Goal: Contribute content

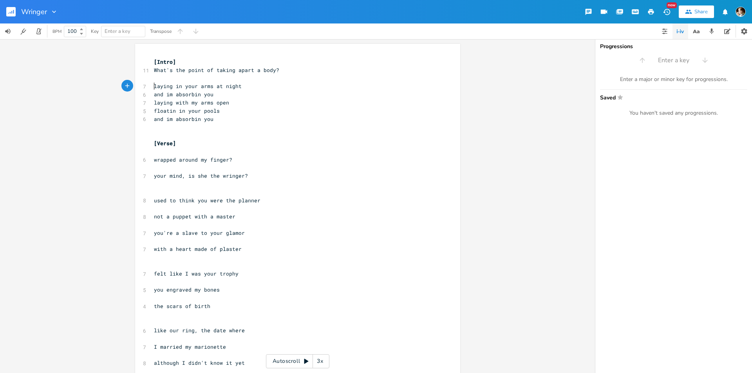
click at [235, 137] on pre "​" at bounding box center [293, 135] width 283 height 8
click at [215, 156] on pre "wrapped around my finger?" at bounding box center [293, 160] width 283 height 8
click at [179, 148] on pre "​" at bounding box center [293, 152] width 283 height 8
click at [7, 11] on rect "button" at bounding box center [10, 11] width 9 height 9
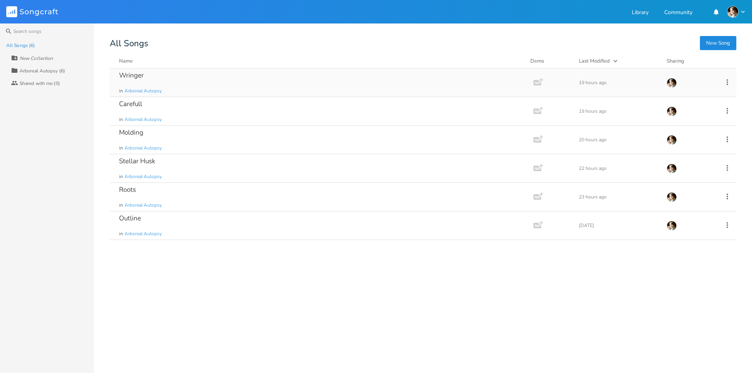
click at [170, 78] on div "Wringer in Arboreal Autopsy" at bounding box center [320, 83] width 402 height 28
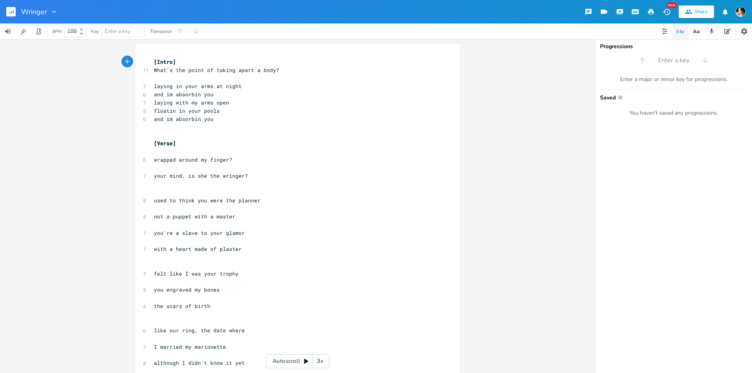
click at [200, 149] on pre "​" at bounding box center [293, 152] width 283 height 8
type input "F"
click at [123, 33] on span "F Major" at bounding box center [123, 31] width 37 height 11
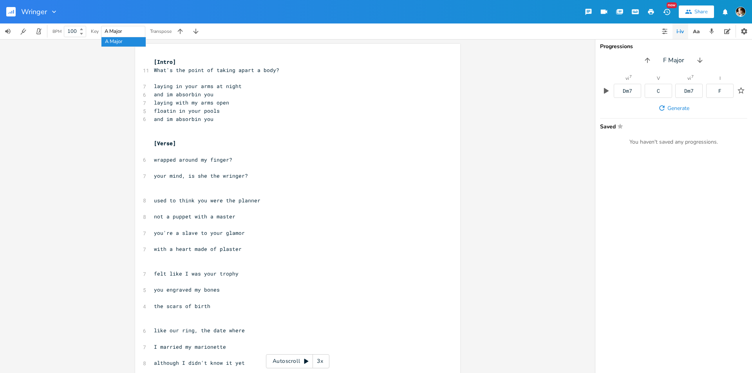
type input "A Major"
click at [193, 154] on pre "​" at bounding box center [293, 152] width 283 height 8
type textarea "A Maj"
click at [162, 170] on pre "​" at bounding box center [293, 168] width 283 height 8
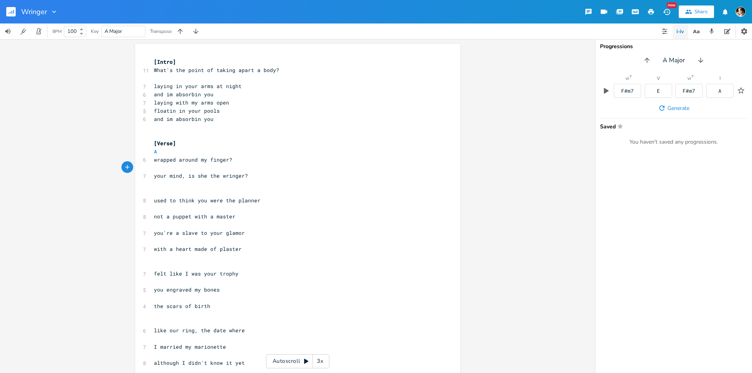
type textarea "E&"
type textarea "7"
click at [194, 148] on pre "A" at bounding box center [293, 152] width 283 height 8
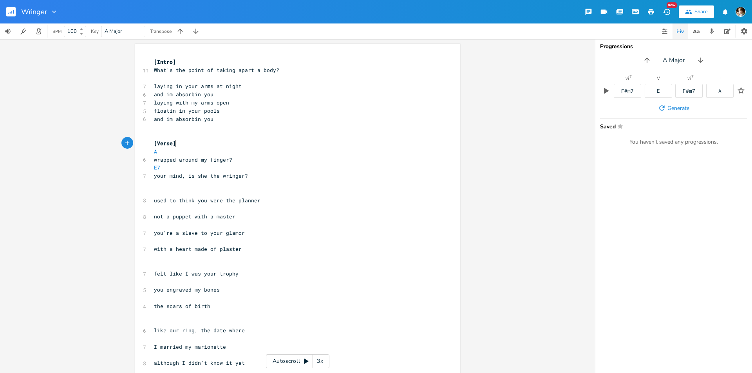
click at [190, 155] on pre "A" at bounding box center [293, 152] width 283 height 8
type textarea "C#"
click at [172, 176] on li "C#7" at bounding box center [175, 177] width 23 height 8
click at [152, 170] on pre "E7" at bounding box center [293, 168] width 283 height 8
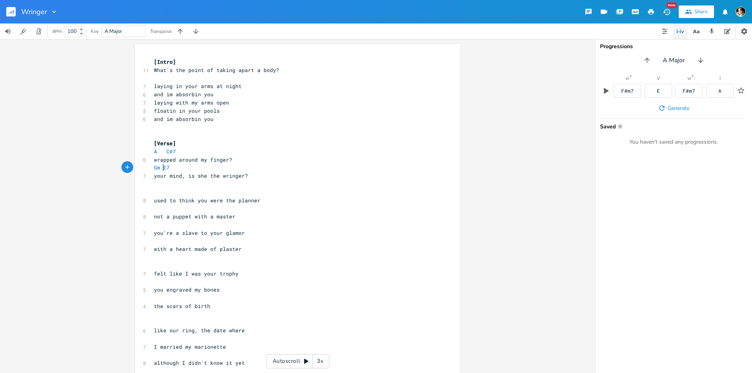
scroll to position [0, 9]
type textarea "Gm"
click at [170, 150] on span "C#7" at bounding box center [170, 151] width 9 height 7
type textarea "m"
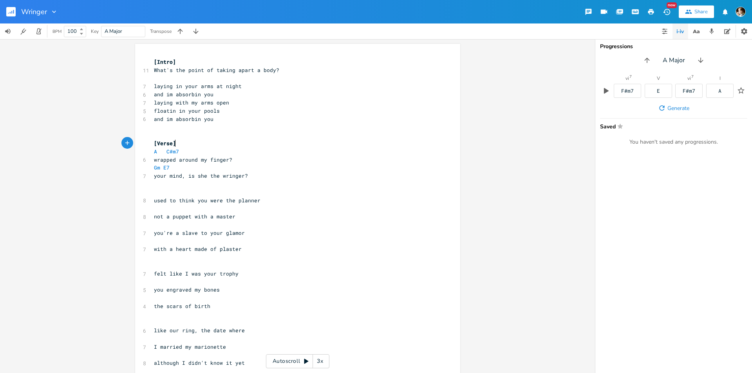
click at [204, 143] on pre "[Verse]" at bounding box center [293, 143] width 283 height 8
click at [164, 74] on pre "​" at bounding box center [293, 78] width 283 height 8
click at [159, 56] on div "xxxxxxxxxx [Intro] 11 What's the point of taking apart a body? ​ 7 laying in yo…" at bounding box center [297, 292] width 325 height 497
click at [149, 61] on div "xxxxxxxxxx [Intro] 11 What's the point of taking apart a body? ​ 7 laying in yo…" at bounding box center [297, 292] width 325 height 497
click at [152, 61] on pre "[Intro]" at bounding box center [293, 62] width 283 height 8
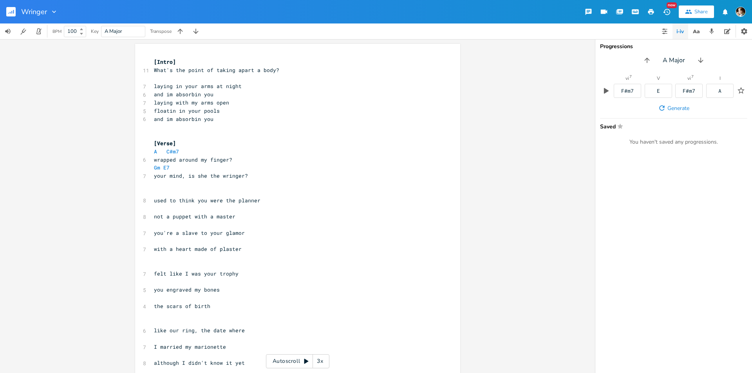
scroll to position [0, 0]
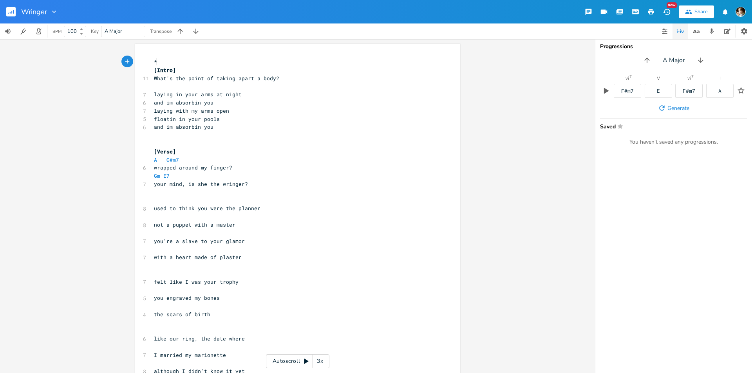
type textarea "**"
type textarea "[PERSON_NAME]"
type textarea "po second Fret"
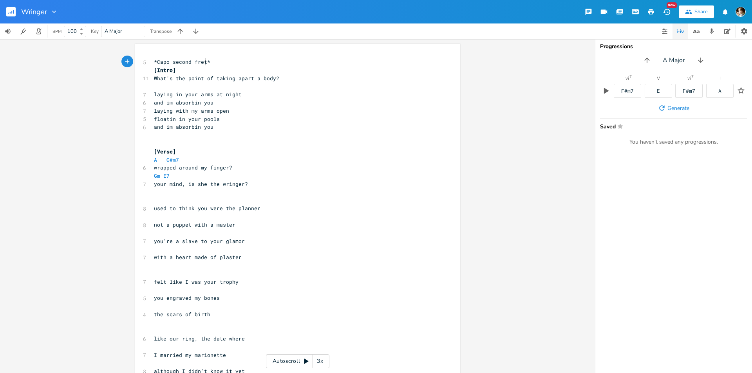
type textarea "fret"
click at [212, 63] on pre "*Capo second fret*" at bounding box center [293, 62] width 283 height 8
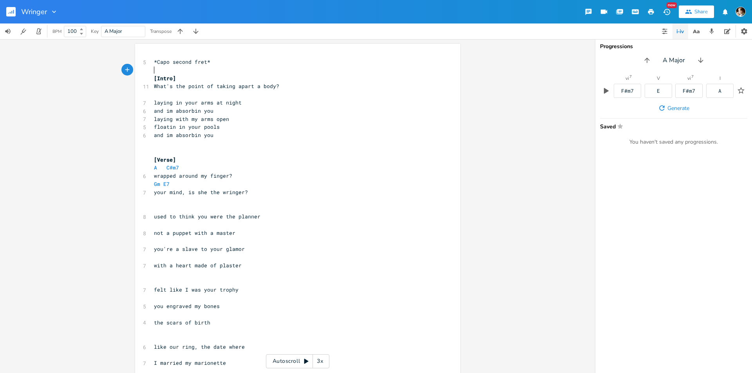
click at [195, 178] on span "wrapped around my finger?" at bounding box center [193, 175] width 78 height 7
click at [195, 182] on pre "Gm E7" at bounding box center [293, 184] width 283 height 8
type textarea "Eaug"
click at [195, 182] on pre "Gm E7 Eaug" at bounding box center [293, 184] width 283 height 8
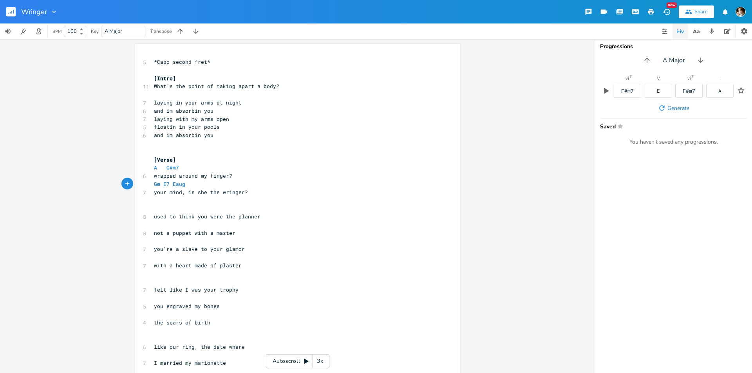
click at [181, 166] on pre "A C#m7" at bounding box center [293, 168] width 283 height 8
click at [149, 167] on div "xxxxxxxxxx 5 *Capo second fret* ​ [Intro] 11 What's the point of taking apart a…" at bounding box center [297, 301] width 325 height 514
click at [179, 169] on pre "A C#m7" at bounding box center [293, 168] width 283 height 8
type textarea "A C#m7"
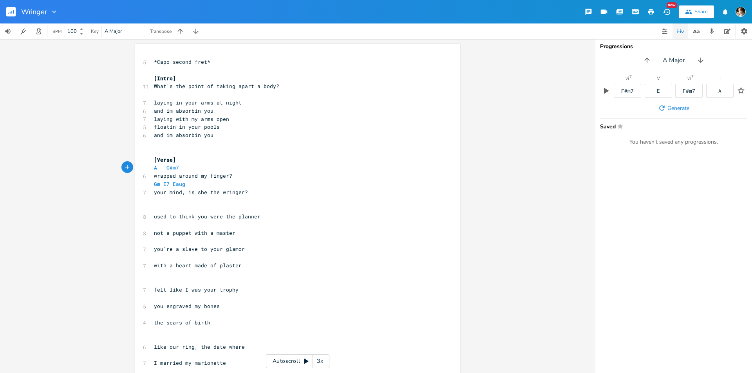
click at [152, 168] on pre "A C#m7" at bounding box center [293, 168] width 283 height 8
click at [190, 169] on pre "A C#m7" at bounding box center [293, 168] width 283 height 8
type textarea "A C#m7"
click at [152, 170] on pre "A C#m7" at bounding box center [293, 168] width 283 height 8
click at [161, 96] on pre "​" at bounding box center [293, 94] width 283 height 8
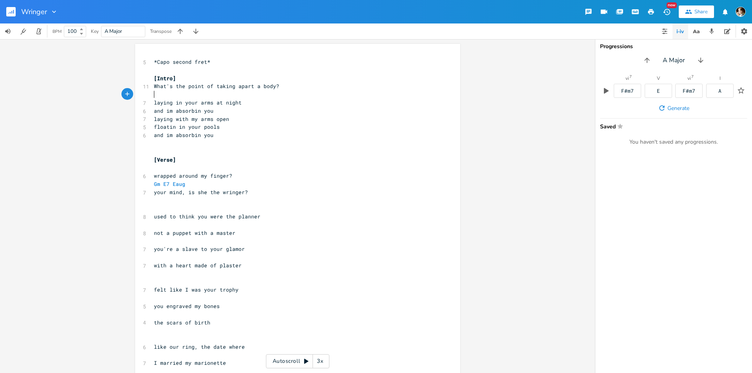
paste textarea "Gm E7 Eaug"
click at [184, 182] on pre "Gm E7 Eaug" at bounding box center [293, 184] width 283 height 8
type textarea "Gm E7 Eaug"
click at [152, 184] on pre "Gm E7 Eaug" at bounding box center [293, 184] width 283 height 8
click at [240, 105] on pre "laying in your arms at night" at bounding box center [293, 103] width 283 height 8
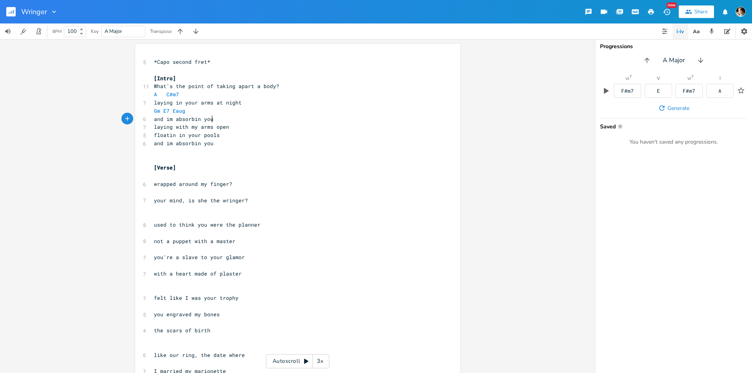
click at [222, 118] on pre "and im absorbin you" at bounding box center [293, 119] width 283 height 8
click at [225, 127] on pre "laying with my arms open" at bounding box center [293, 127] width 283 height 8
click at [179, 175] on pre "​" at bounding box center [293, 176] width 283 height 8
type textarea "tapped like a tree"
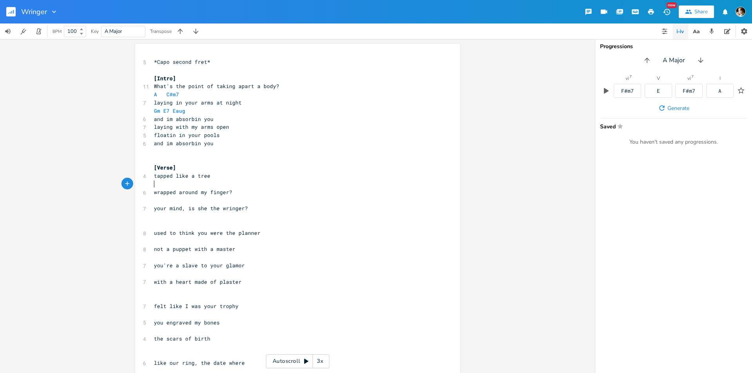
click at [152, 208] on pre "your mind, is she the wringer?" at bounding box center [293, 208] width 283 height 8
click at [260, 211] on pre "your mind, is she the wringer?" at bounding box center [293, 208] width 283 height 8
click at [232, 193] on pre "wrapped around my finger?" at bounding box center [293, 192] width 283 height 8
click at [216, 177] on pre "tapped like a tree" at bounding box center [293, 176] width 283 height 8
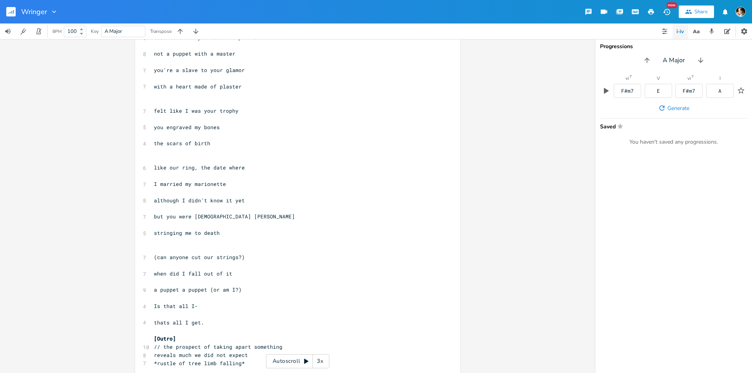
scroll to position [196, 0]
click at [240, 237] on pre "​" at bounding box center [293, 241] width 283 height 8
click at [241, 230] on pre "stringing me to death" at bounding box center [293, 233] width 283 height 8
click at [248, 253] on pre "​" at bounding box center [293, 249] width 283 height 8
click at [246, 261] on pre "​" at bounding box center [293, 265] width 283 height 8
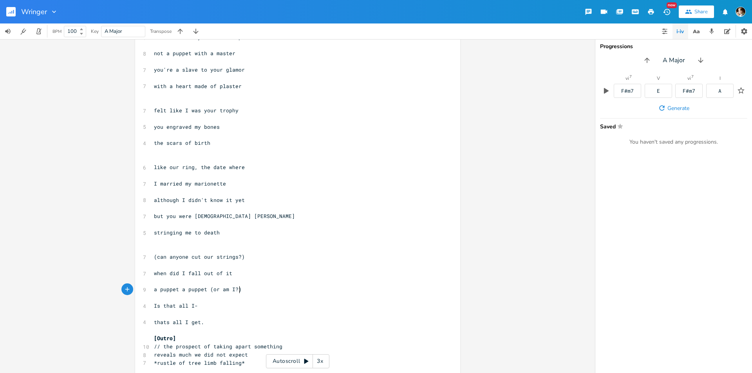
click at [249, 291] on pre "a puppet a puppet (or am I?)" at bounding box center [293, 289] width 283 height 8
click at [246, 270] on pre "when did I fall out of it" at bounding box center [293, 273] width 283 height 8
click at [247, 291] on pre "a puppet a puppet (or am I?)" at bounding box center [293, 289] width 283 height 8
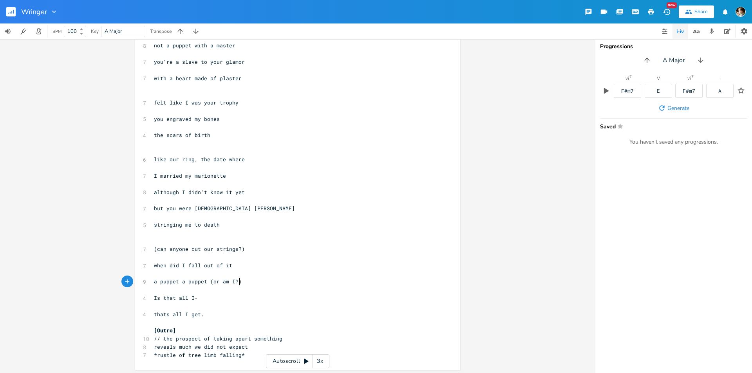
scroll to position [206, 0]
click at [241, 305] on pre "​" at bounding box center [293, 304] width 283 height 8
click at [237, 313] on pre "thats all I get." at bounding box center [293, 313] width 283 height 8
click at [244, 289] on pre "​" at bounding box center [293, 288] width 283 height 8
click at [240, 301] on pre "​" at bounding box center [293, 304] width 283 height 8
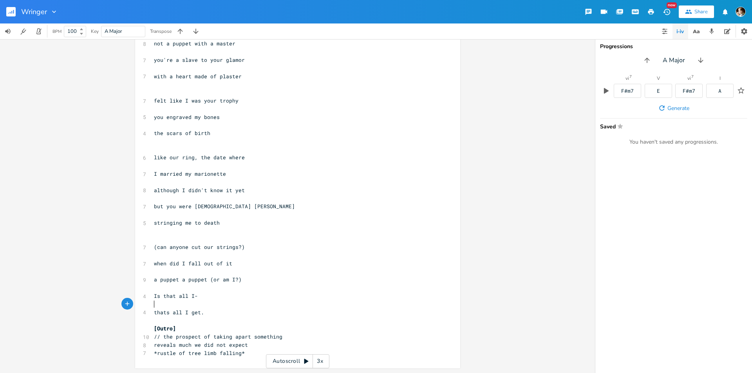
click at [244, 293] on pre "Is that all I-" at bounding box center [293, 296] width 283 height 8
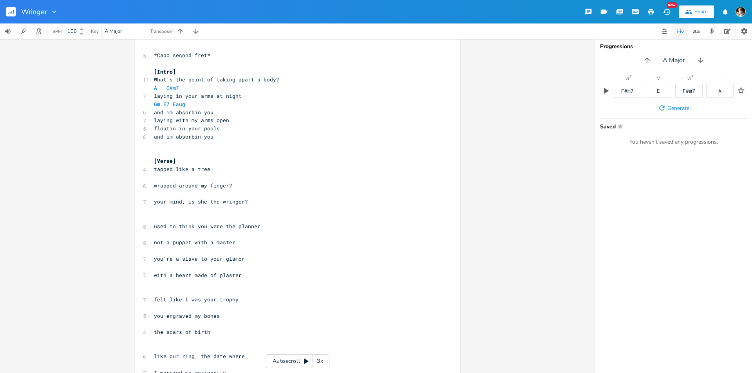
scroll to position [0, 0]
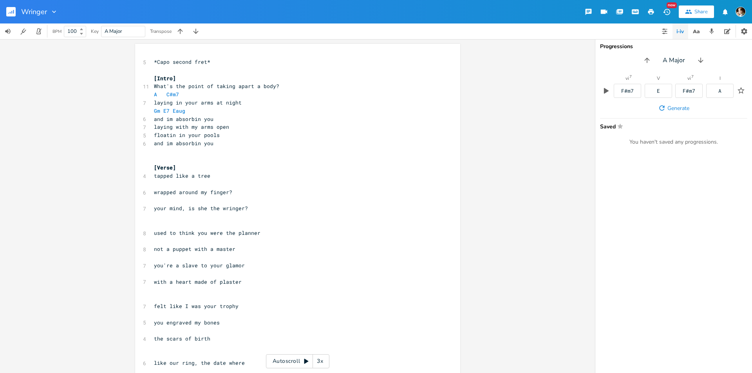
click at [193, 110] on pre "Gm E7 Eaug" at bounding box center [293, 111] width 283 height 8
click at [152, 176] on pre "tapped like a tree" at bounding box center [293, 176] width 283 height 8
type textarea "I was"
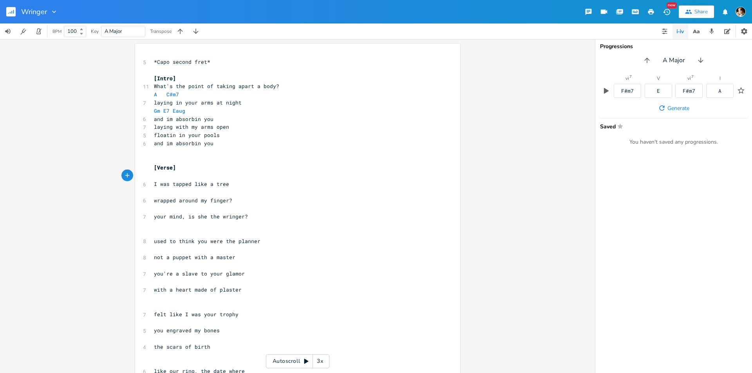
click at [159, 182] on span "I was tapped like a tree" at bounding box center [191, 184] width 75 height 7
type textarea "feel"
click at [174, 177] on pre "​" at bounding box center [293, 176] width 283 height 8
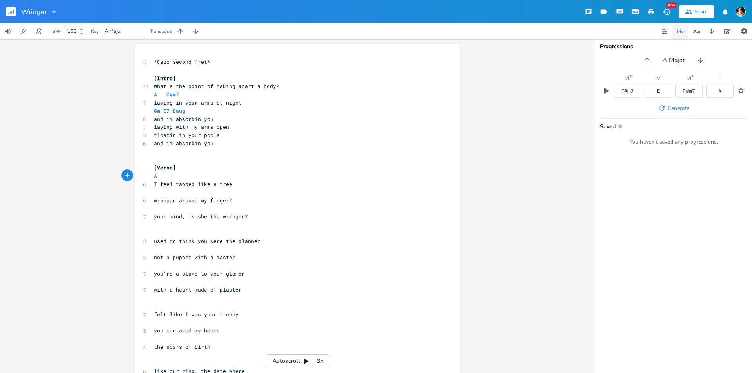
type textarea "AS"
type textarea "F#7"
click at [242, 170] on pre "[Verse]" at bounding box center [293, 168] width 283 height 8
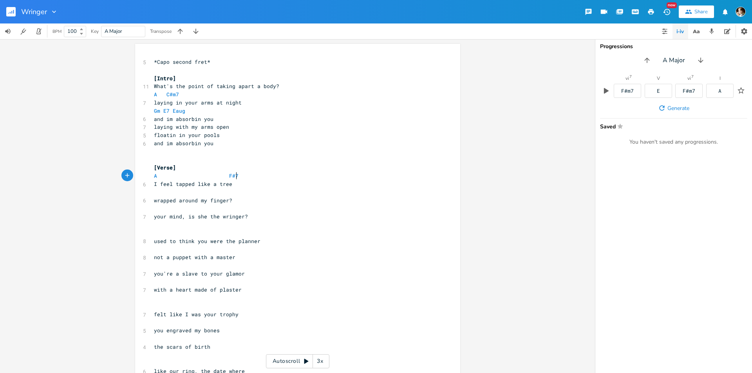
click at [239, 176] on pre "A F#7" at bounding box center [293, 176] width 283 height 8
click at [179, 193] on pre "​" at bounding box center [293, 192] width 283 height 8
click at [154, 201] on span "wrapped around my finger?" at bounding box center [193, 200] width 78 height 7
type textarea "whats"
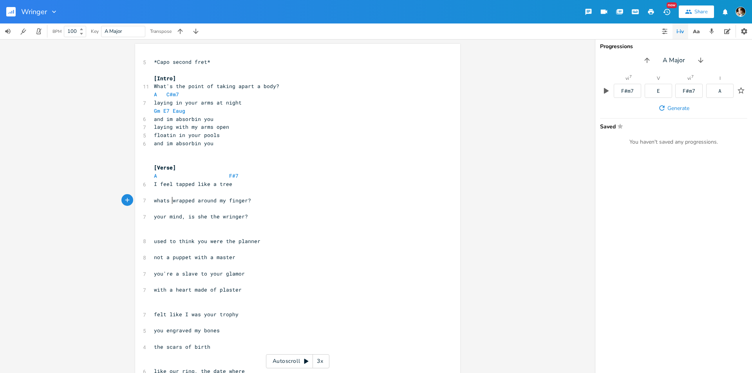
click at [253, 200] on pre "whats wrapped around my finger?" at bounding box center [293, 201] width 283 height 8
click at [224, 192] on pre "​" at bounding box center [293, 192] width 283 height 8
click at [251, 212] on pre "​" at bounding box center [293, 208] width 283 height 8
click at [209, 211] on pre "​" at bounding box center [293, 208] width 283 height 8
click at [192, 209] on pre "​" at bounding box center [293, 208] width 283 height 8
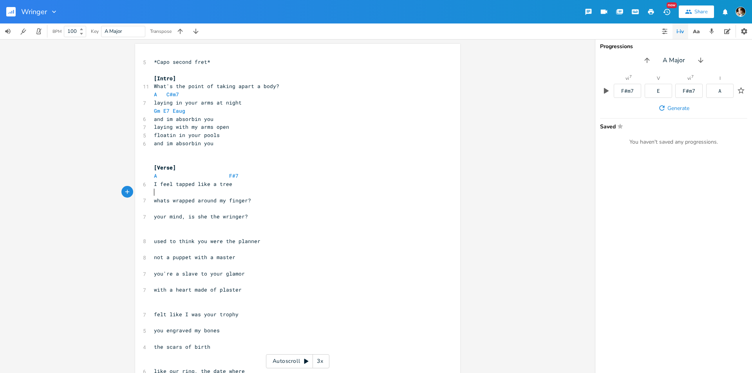
click at [211, 194] on pre "​" at bounding box center [293, 192] width 283 height 8
type textarea "Gm"
click at [218, 187] on div "5 *Capo second fret* ​ [Intro] 11 What's the point of taking apart a body? A C#…" at bounding box center [293, 314] width 283 height 513
click at [200, 150] on pre "​" at bounding box center [293, 152] width 283 height 8
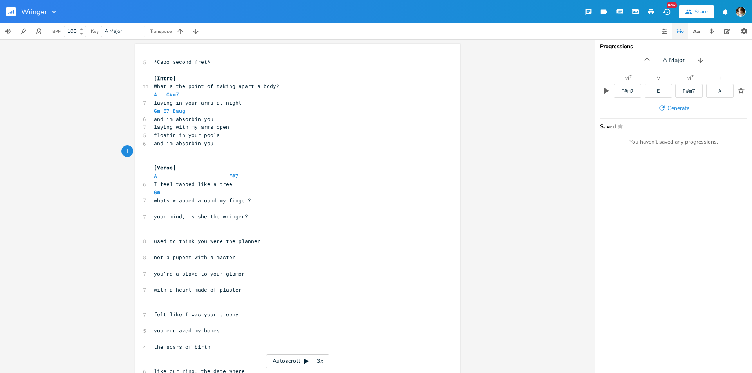
click at [162, 97] on span "A C#m7" at bounding box center [166, 94] width 25 height 7
click at [160, 113] on span "Gm E7 Eaug" at bounding box center [169, 110] width 31 height 7
click at [216, 103] on span "laying in your arms at night" at bounding box center [198, 102] width 88 height 7
type textarea "to"
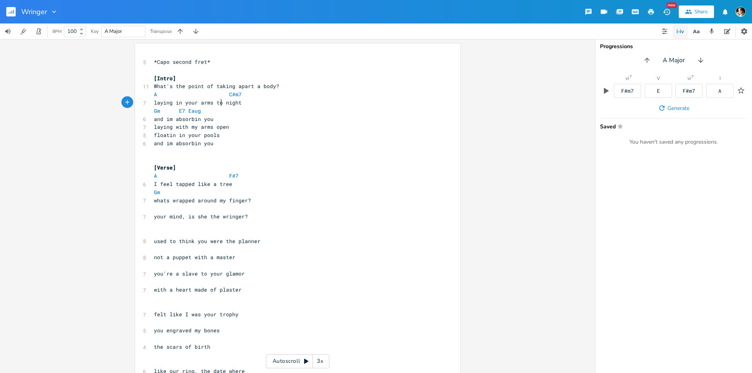
scroll to position [0, 5]
click at [213, 111] on pre "Gm E7 Eaug" at bounding box center [293, 111] width 283 height 8
click at [184, 112] on span "Gm E7 Eaug" at bounding box center [177, 110] width 47 height 7
click at [179, 110] on span "E7" at bounding box center [182, 110] width 6 height 7
click at [224, 120] on pre "and im absorbin you" at bounding box center [293, 119] width 283 height 8
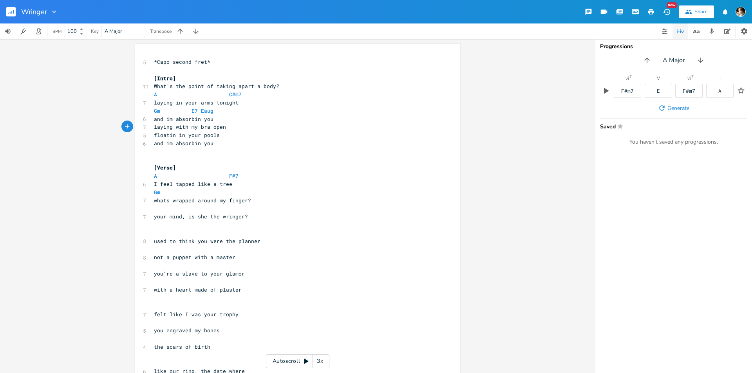
type textarea "brac"
type textarea "nches"
click at [253, 128] on pre "laying with my branches open" at bounding box center [293, 127] width 283 height 8
click at [223, 124] on span "laying with my branches open" at bounding box center [198, 126] width 88 height 7
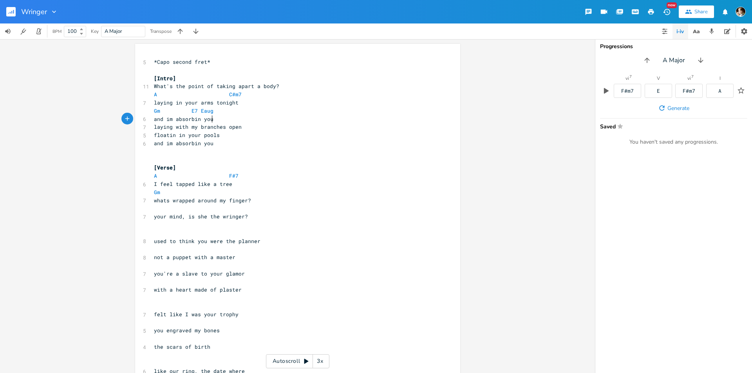
click at [226, 119] on pre "and im absorbin you" at bounding box center [293, 119] width 283 height 8
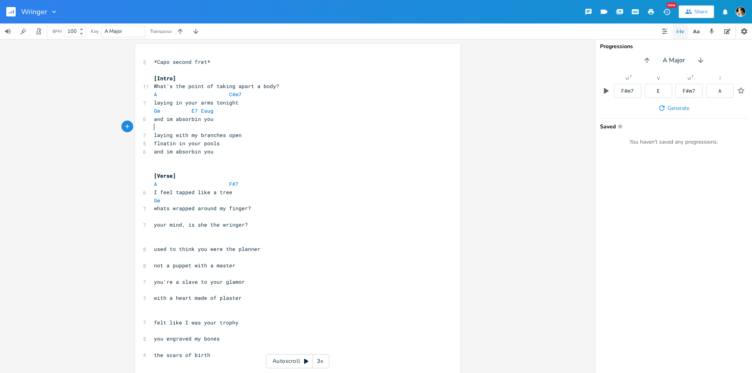
click at [262, 133] on pre "laying with my branches open" at bounding box center [293, 135] width 283 height 8
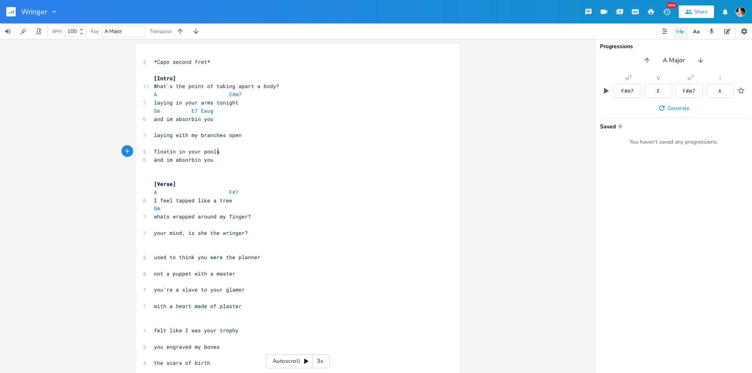
click at [227, 150] on pre "floatin in your pools" at bounding box center [293, 152] width 283 height 8
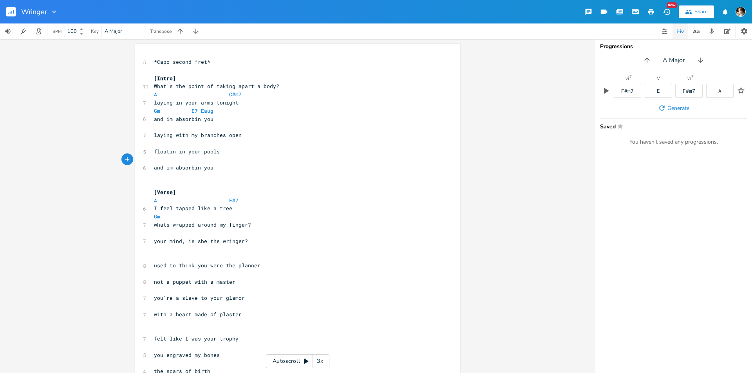
click at [210, 96] on span at bounding box center [210, 94] width 13 height 8
click at [222, 96] on span at bounding box center [223, 94] width 13 height 8
click at [217, 151] on pre "floatin in your pools" at bounding box center [293, 152] width 283 height 8
type textarea "floatin in your pools"
click at [154, 154] on span "floatin in your pools" at bounding box center [187, 151] width 66 height 7
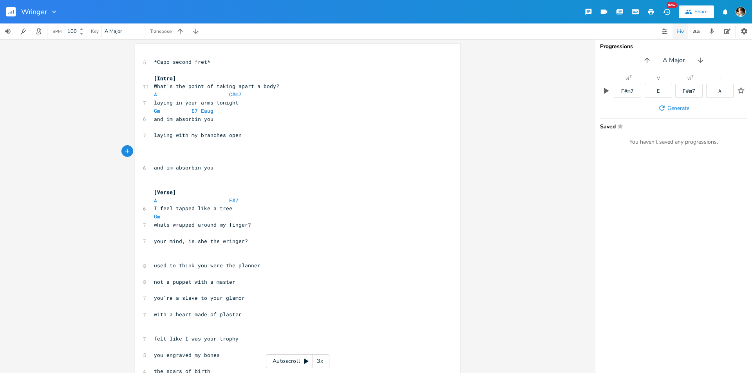
click at [226, 117] on pre "and im absorbin you" at bounding box center [293, 119] width 283 height 8
click at [239, 110] on pre "Gm E7 Eaug" at bounding box center [293, 111] width 283 height 8
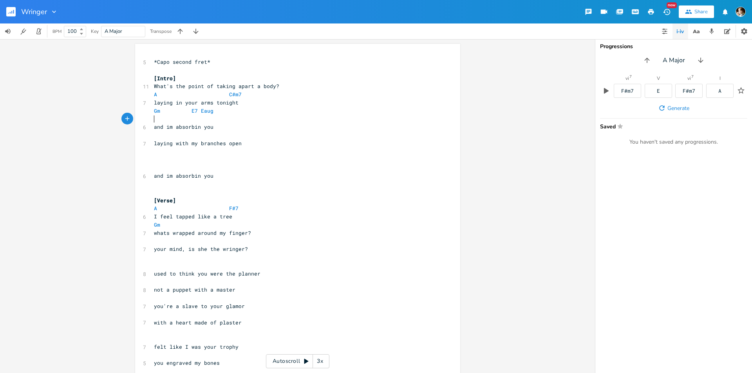
paste textarea "and im absorbin you"
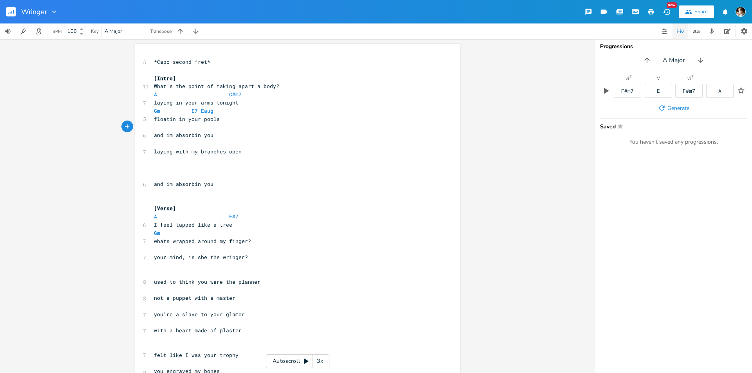
click at [216, 136] on pre "and im absorbin you" at bounding box center [293, 135] width 283 height 8
type textarea "and im absorbin you"
click at [152, 139] on pre "​" at bounding box center [293, 143] width 283 height 8
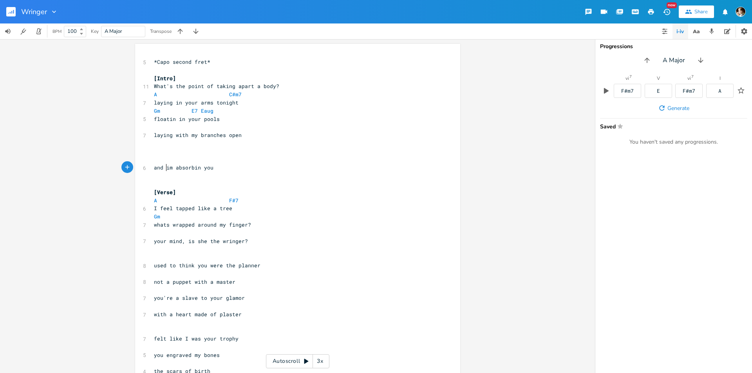
type textarea "and"
drag, startPoint x: 163, startPoint y: 167, endPoint x: 150, endPoint y: 167, distance: 12.5
click at [152, 167] on pre "and im absorbin you" at bounding box center [293, 168] width 283 height 8
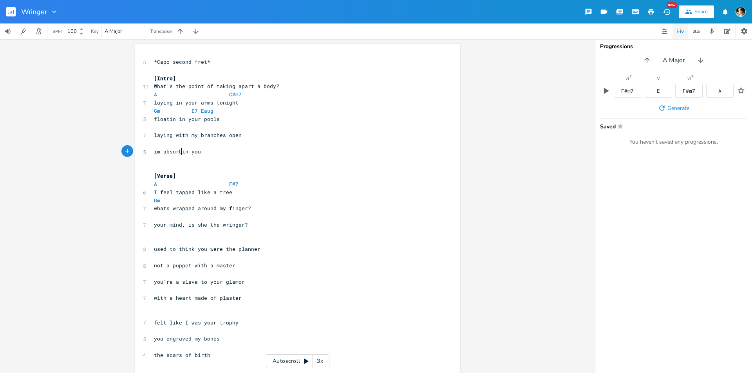
click at [178, 152] on span "im absorbin you" at bounding box center [177, 151] width 47 height 7
type textarea "absorbin"
click at [178, 152] on span "im absorbin you" at bounding box center [177, 151] width 47 height 7
click at [238, 156] on pre "​" at bounding box center [293, 160] width 283 height 8
click at [208, 154] on pre "im absorbin you" at bounding box center [293, 152] width 283 height 8
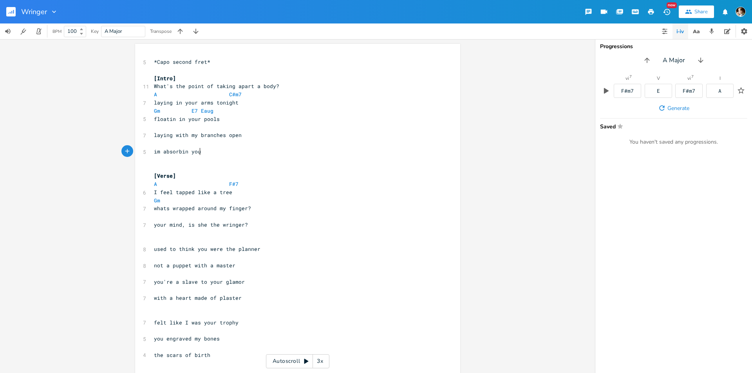
click at [164, 148] on pre "im absorbin you" at bounding box center [293, 152] width 283 height 8
click at [163, 145] on pre "​" at bounding box center [293, 143] width 283 height 8
click at [217, 103] on span "laying in your arms tonight" at bounding box center [196, 102] width 85 height 7
type textarea "at"
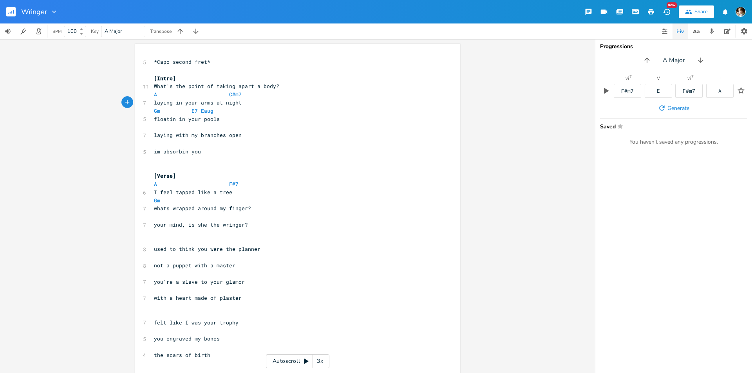
click at [220, 114] on pre "Gm E7 Eaug" at bounding box center [293, 111] width 283 height 8
click at [226, 121] on pre "floatin in your pools" at bounding box center [293, 119] width 283 height 8
click at [186, 103] on span "laying in your arms at night" at bounding box center [198, 102] width 88 height 7
type textarea "her"
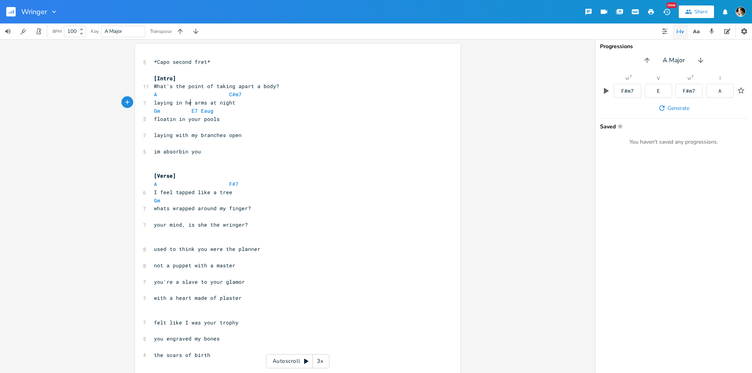
scroll to position [0, 7]
click at [189, 120] on span "floatin in your pools" at bounding box center [187, 119] width 66 height 7
type textarea "her"
type textarea "and"
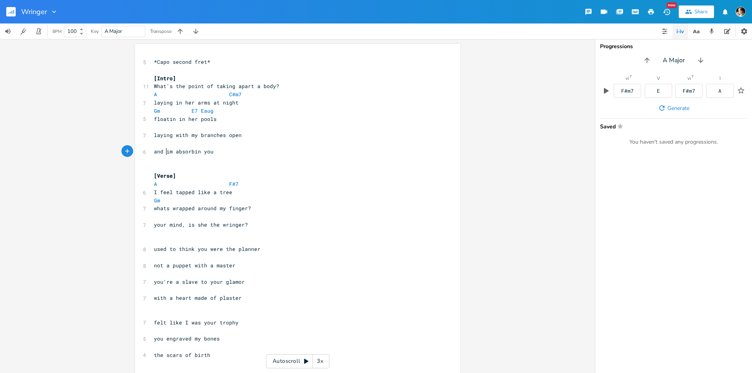
scroll to position [0, 9]
click at [197, 126] on pre "​" at bounding box center [293, 127] width 283 height 8
click at [169, 209] on span "whats wrapped around my finger?" at bounding box center [202, 208] width 97 height 7
type textarea "that"
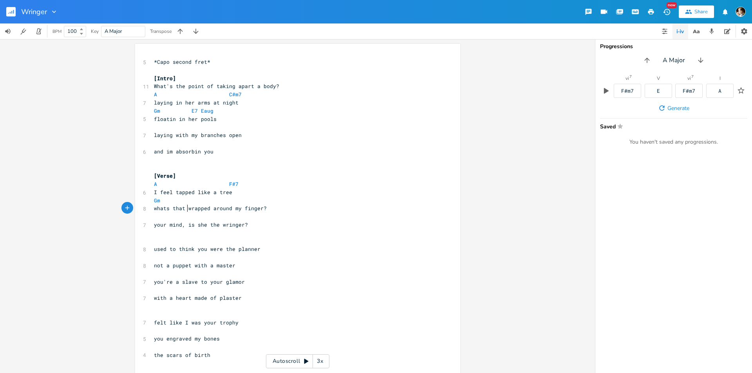
drag, startPoint x: 231, startPoint y: 207, endPoint x: 269, endPoint y: 227, distance: 42.7
click at [231, 208] on span "whats that wrapped around my finger?" at bounding box center [210, 208] width 113 height 7
click at [240, 224] on span "my finger? your mind, is she the wringer?" at bounding box center [218, 224] width 128 height 7
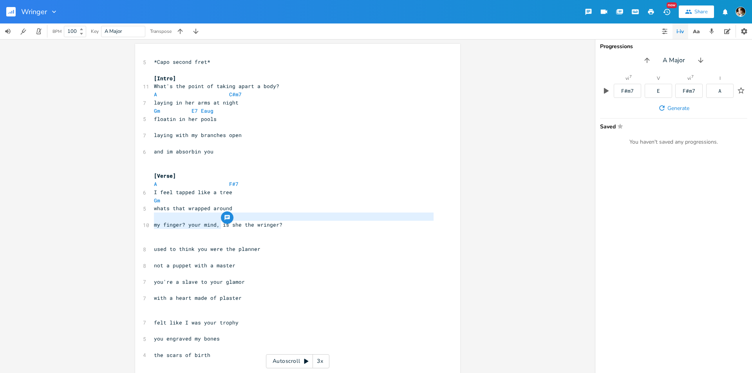
type textarea "your mind,"
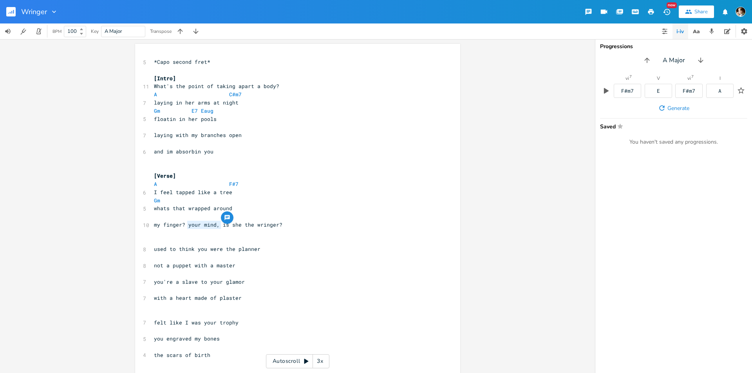
drag, startPoint x: 219, startPoint y: 223, endPoint x: 185, endPoint y: 223, distance: 34.1
click at [185, 223] on span "my finger? your mind, is she the wringer?" at bounding box center [218, 224] width 128 height 7
click at [253, 223] on span "my finger? your mind, is she the wringer?" at bounding box center [218, 224] width 128 height 7
click at [248, 225] on span "my finger? your mind, is she the wringer?" at bounding box center [218, 224] width 128 height 7
click at [249, 225] on span "my finger? your mind, is she the wringer?" at bounding box center [218, 224] width 128 height 7
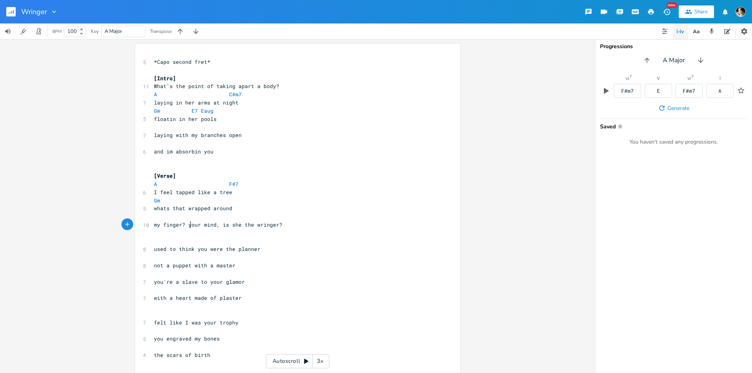
click at [190, 227] on span "my finger? your mind, is she the wringer?" at bounding box center [218, 224] width 128 height 7
type textarea "o"
click at [208, 117] on span "floatin in her pools" at bounding box center [185, 119] width 63 height 7
click at [219, 117] on pre "floatin in her pools" at bounding box center [293, 119] width 283 height 8
click at [192, 130] on pre "​" at bounding box center [293, 127] width 283 height 8
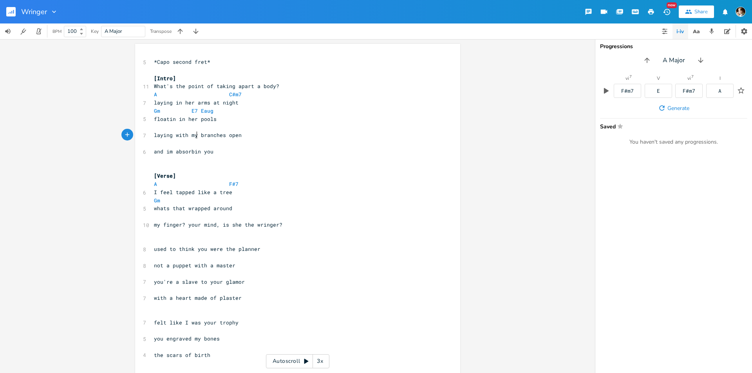
click at [194, 139] on pre "​" at bounding box center [293, 143] width 283 height 8
click at [221, 135] on span "laying with my branches open" at bounding box center [198, 135] width 88 height 7
click at [211, 128] on pre "​" at bounding box center [293, 127] width 283 height 8
click at [229, 130] on pre "​" at bounding box center [293, 127] width 283 height 8
click at [231, 139] on pre "​" at bounding box center [293, 143] width 283 height 8
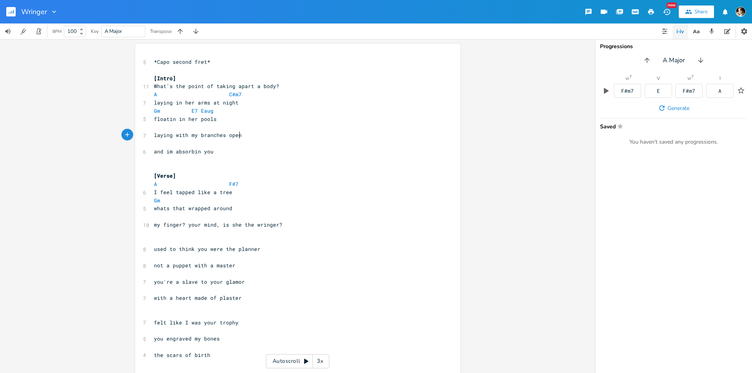
click at [246, 138] on pre "laying with my branches open" at bounding box center [293, 135] width 283 height 8
click at [164, 153] on span "and im absorbin you" at bounding box center [184, 151] width 60 height 7
click at [211, 154] on pre "im absorbin you" at bounding box center [293, 152] width 283 height 8
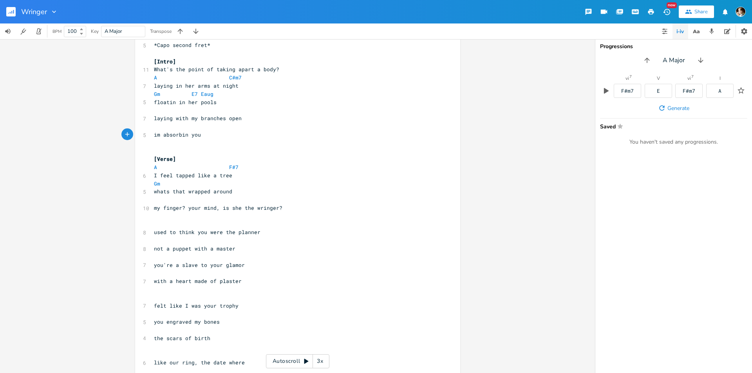
scroll to position [0, 0]
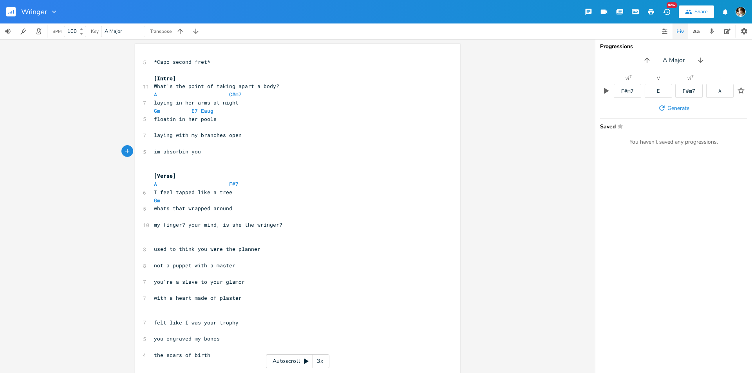
click at [240, 224] on span "my finger? your mind, is she the wringer?" at bounding box center [218, 224] width 128 height 7
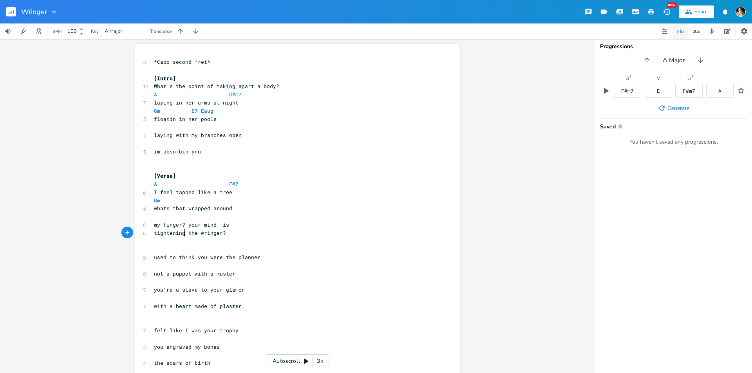
type textarea "tightening"
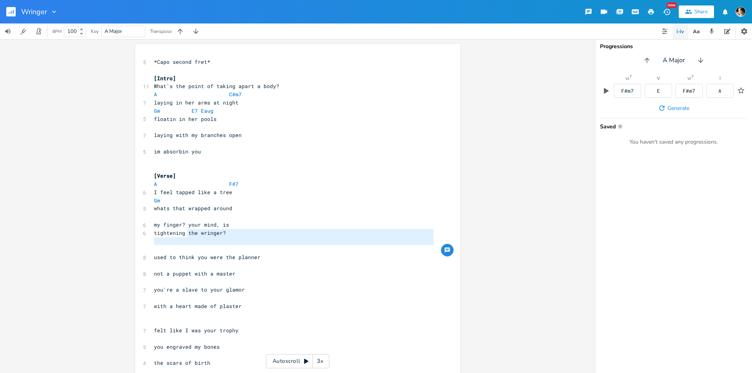
type textarea "the wringer?"
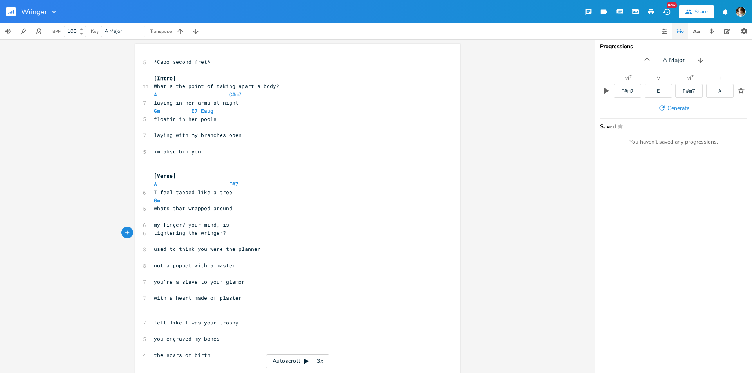
type textarea "the wringer?"
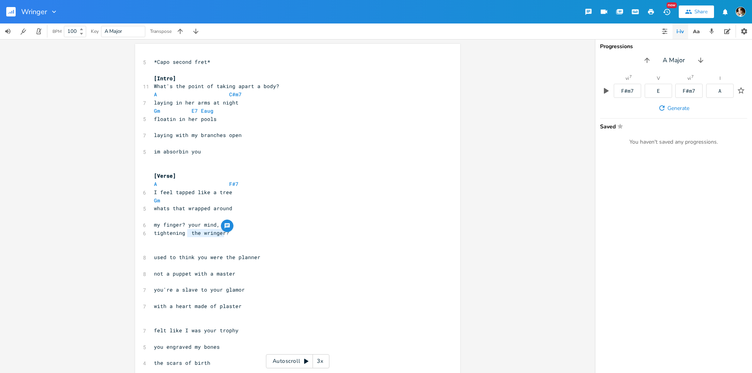
type textarea "the wringer?"
click at [149, 234] on div "x 5 *Capo second fret* ​ [Intro] 11 What's the point of taking apart a body? A …" at bounding box center [297, 321] width 325 height 555
click at [152, 234] on pre "tightening" at bounding box center [293, 233] width 283 height 8
